Goal: Task Accomplishment & Management: Manage account settings

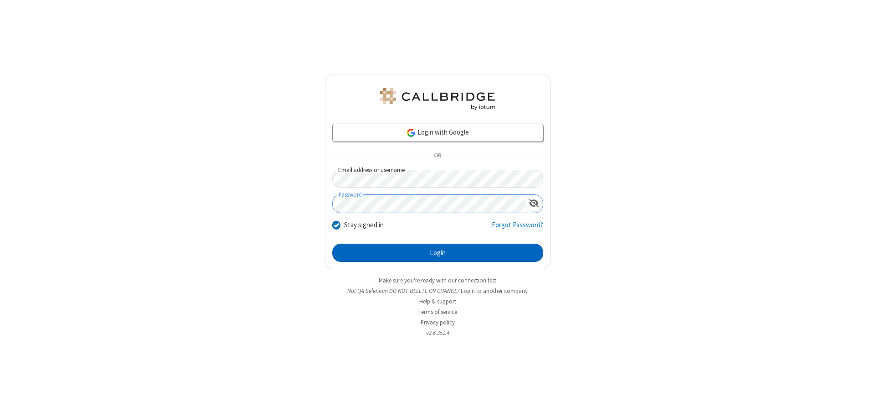
click at [438, 253] on button "Login" at bounding box center [437, 252] width 211 height 18
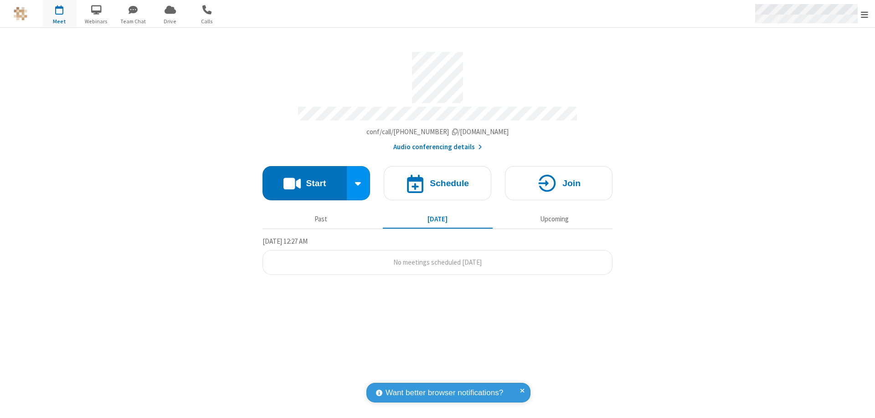
click at [865, 14] on span "Open menu" at bounding box center [864, 14] width 7 height 9
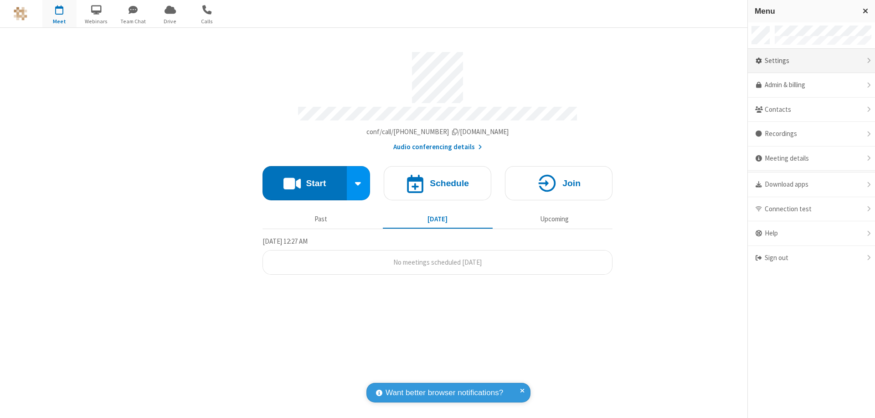
click at [812, 61] on div "Settings" at bounding box center [811, 61] width 127 height 25
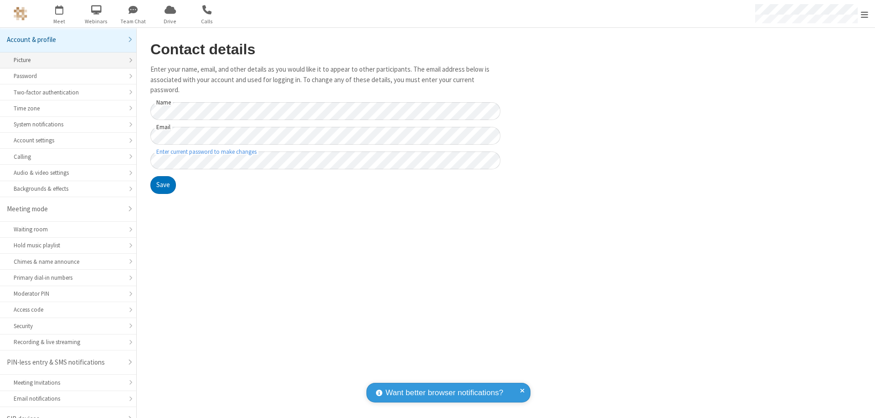
click at [65, 56] on div "Picture" at bounding box center [68, 60] width 109 height 9
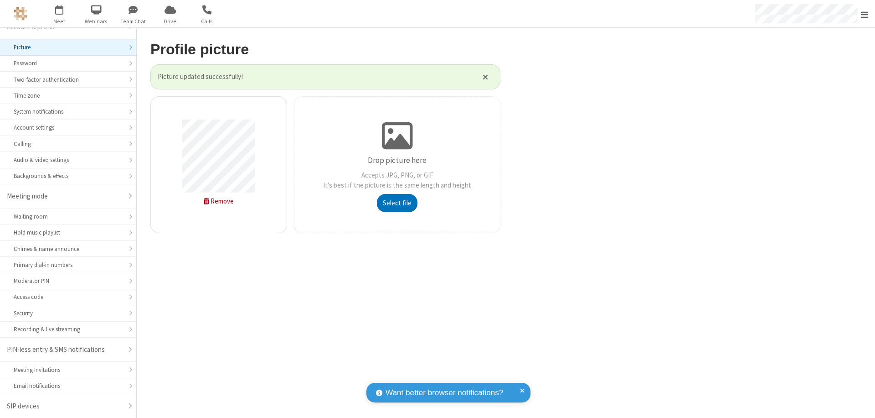
type input "C:\fakepath\avatar_image_test_2.jpg"
click at [865, 14] on span "Open menu" at bounding box center [864, 14] width 7 height 9
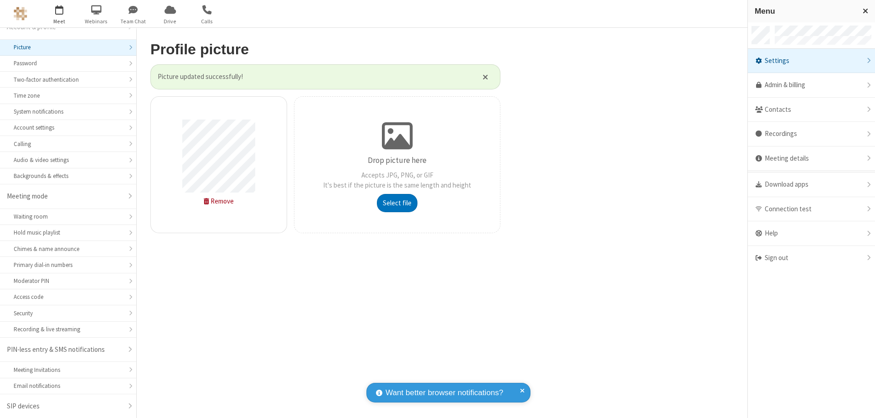
click at [59, 14] on span "button" at bounding box center [59, 10] width 34 height 16
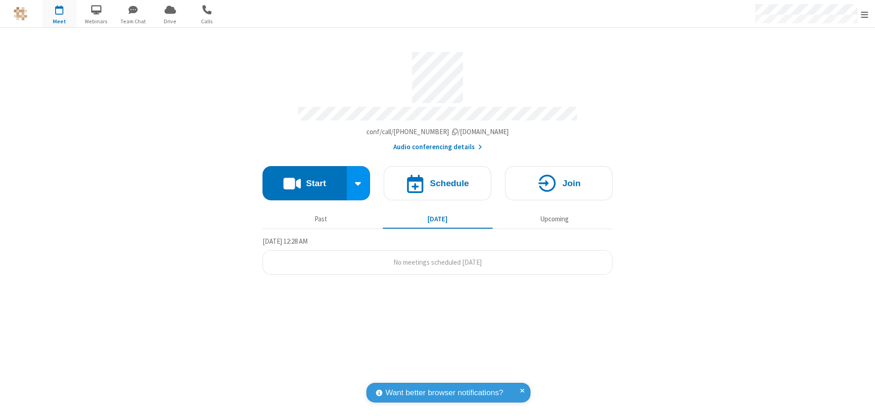
click at [305, 179] on button "Start" at bounding box center [305, 183] width 84 height 34
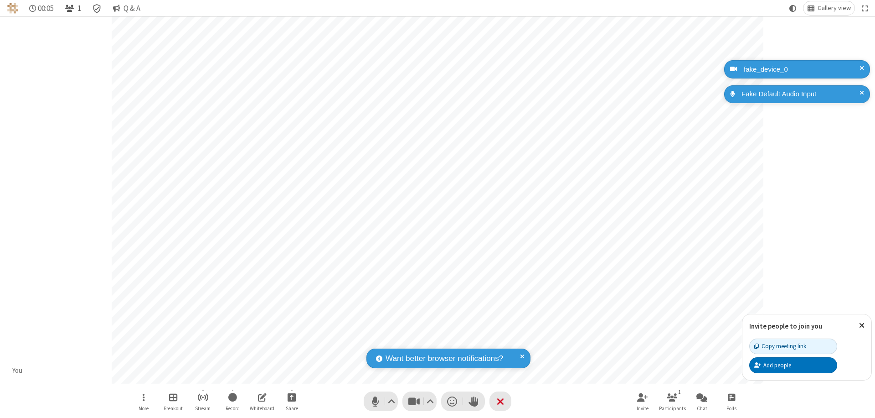
click at [71, 8] on span "Open participant list" at bounding box center [69, 8] width 9 height 9
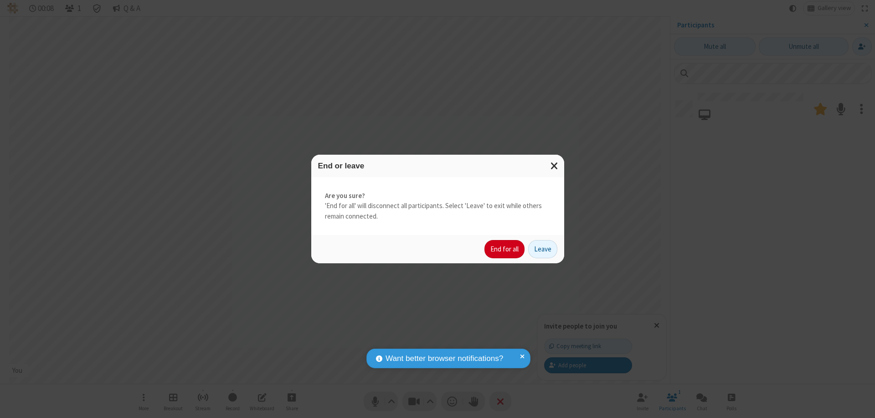
click at [505, 249] on button "End for all" at bounding box center [505, 249] width 40 height 18
